Goal: Check status: Check status

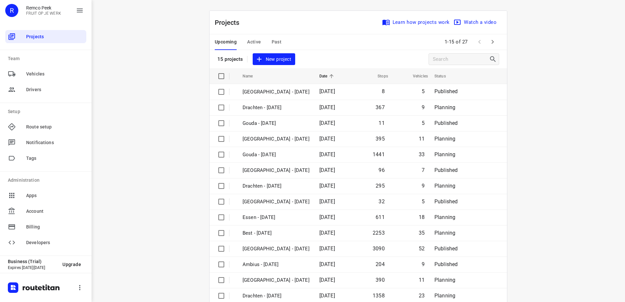
click at [252, 42] on span "Active" at bounding box center [254, 42] width 14 height 8
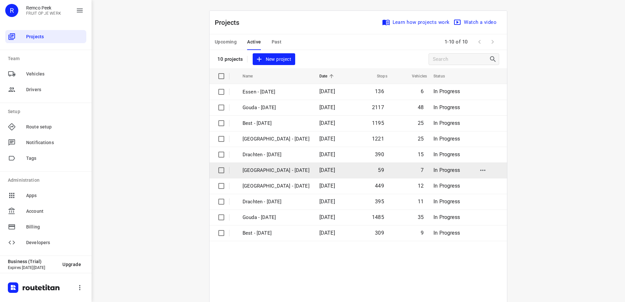
click at [272, 171] on p "[GEOGRAPHIC_DATA] - [DATE]" at bounding box center [276, 171] width 67 height 8
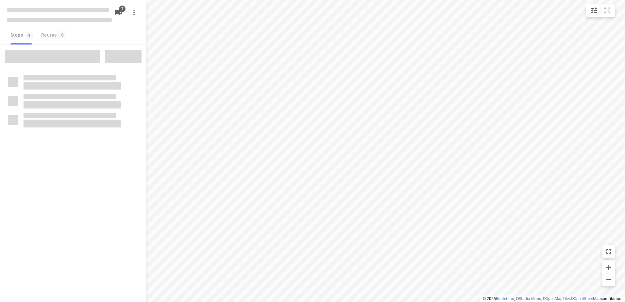
checkbox input "true"
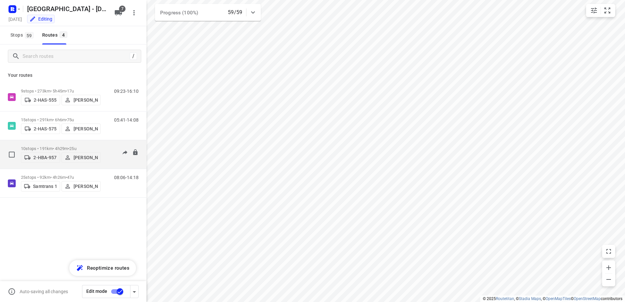
click at [42, 146] on p "10 stops • 191km • 4h29m • 25u" at bounding box center [61, 148] width 80 height 5
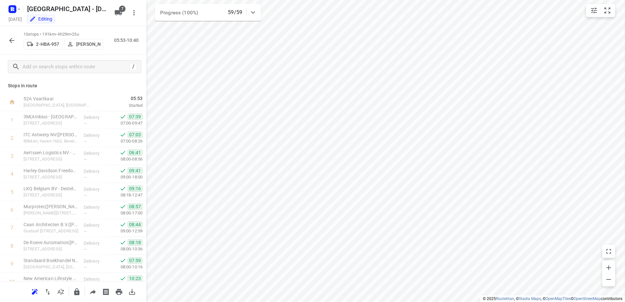
click at [13, 42] on icon "button" at bounding box center [12, 41] width 8 height 8
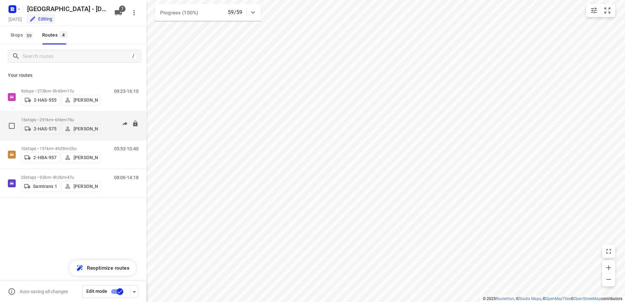
click at [40, 118] on p "15 stops • 291km • 6h6m • 75u" at bounding box center [61, 119] width 80 height 5
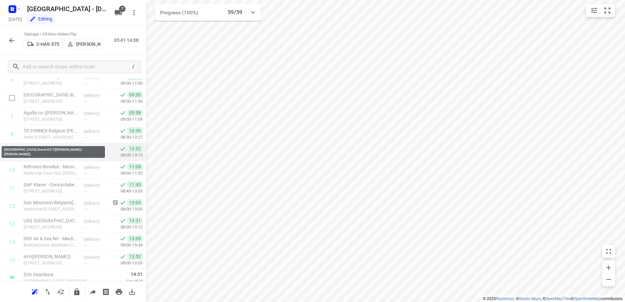
scroll to position [118, 0]
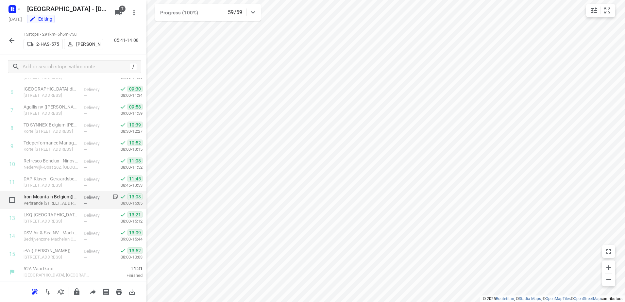
click at [59, 192] on div "Iron Mountain [GEOGRAPHIC_DATA]([PERSON_NAME]) Verbrande [STREET_ADDRESS]" at bounding box center [51, 200] width 60 height 18
